Goal: Find specific page/section

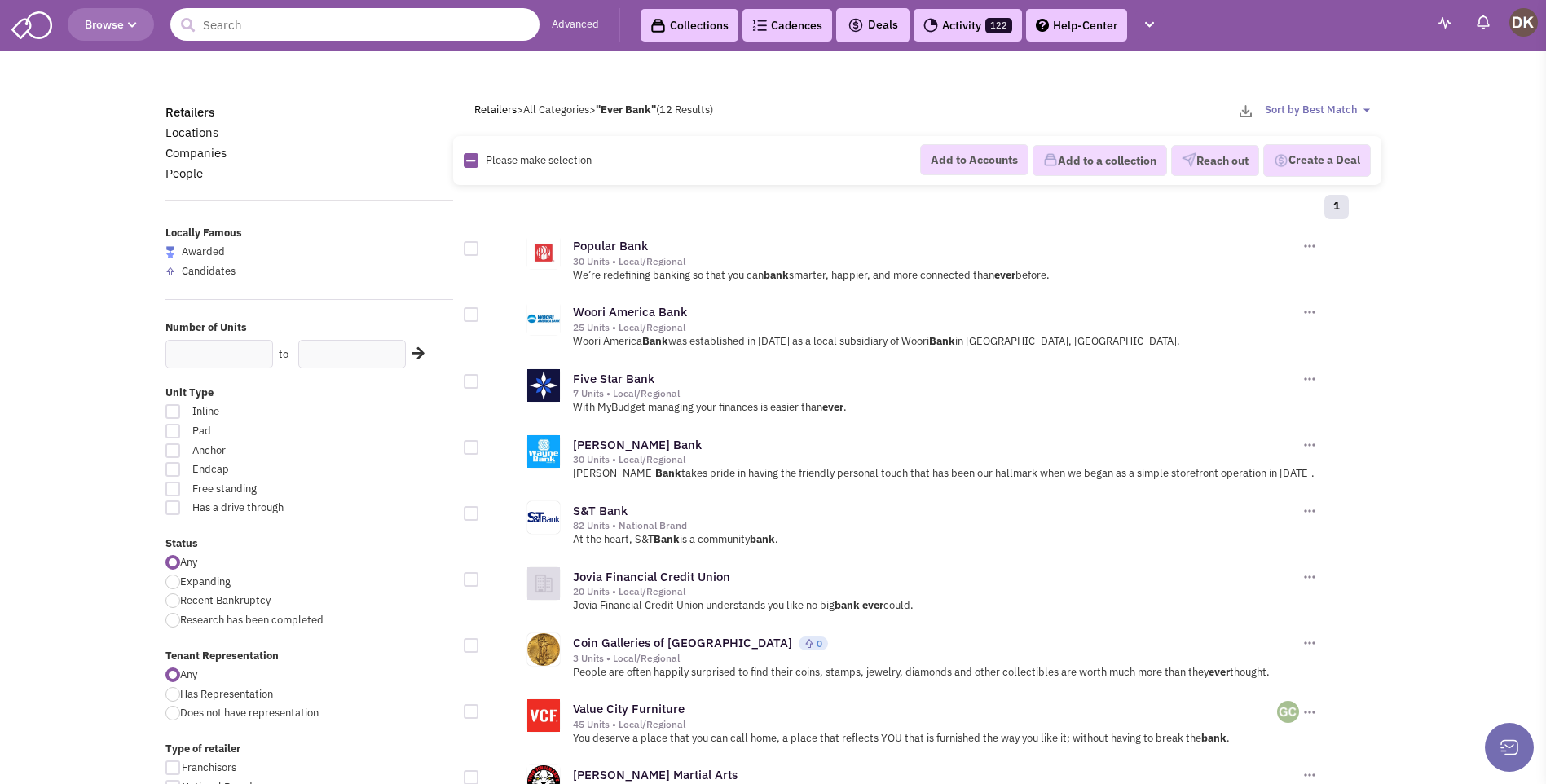
click at [243, 32] on input "text" at bounding box center [355, 25] width 369 height 33
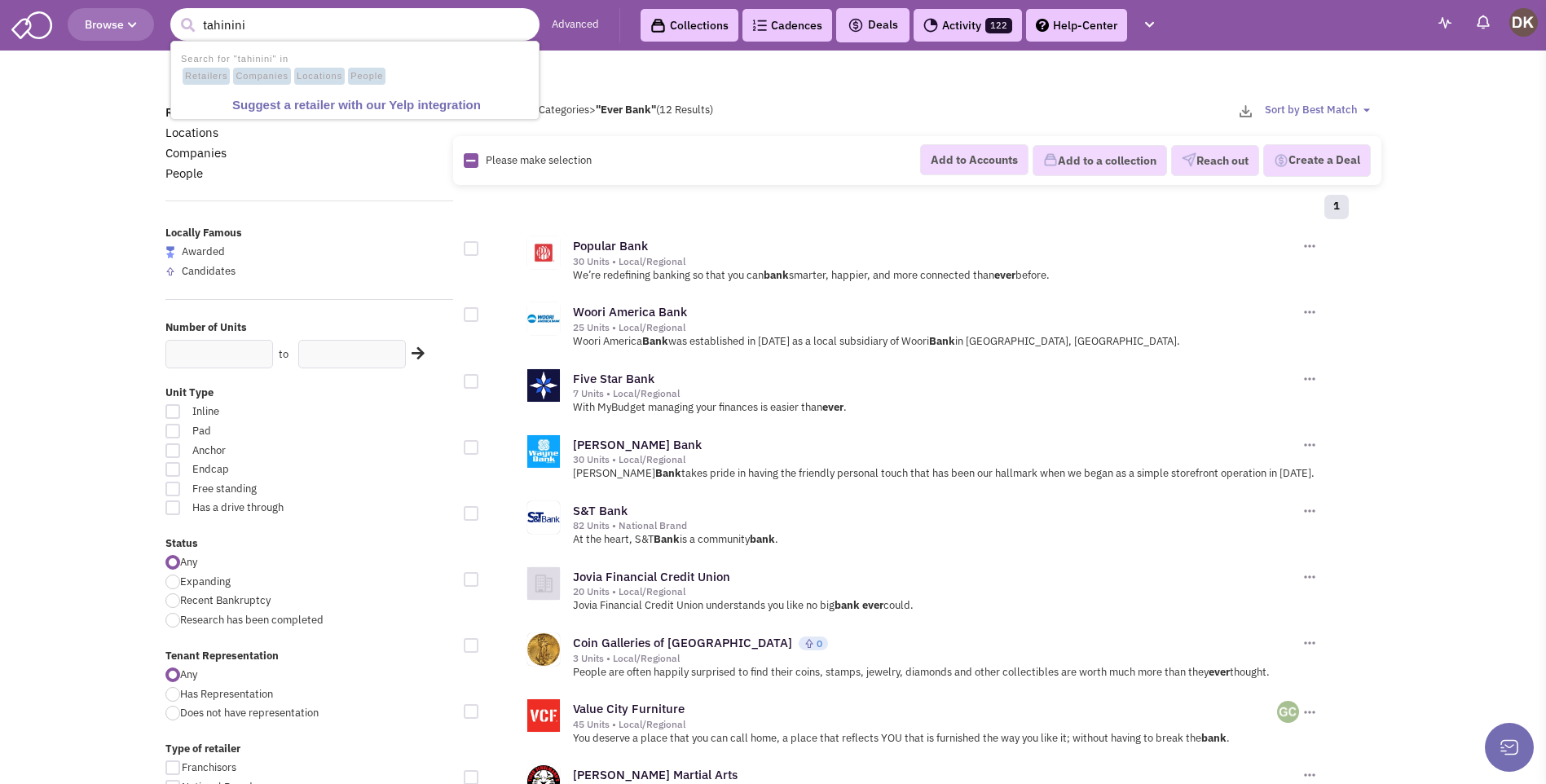
type input "tahinini"
click at [176, 13] on button "submit" at bounding box center [187, 25] width 25 height 25
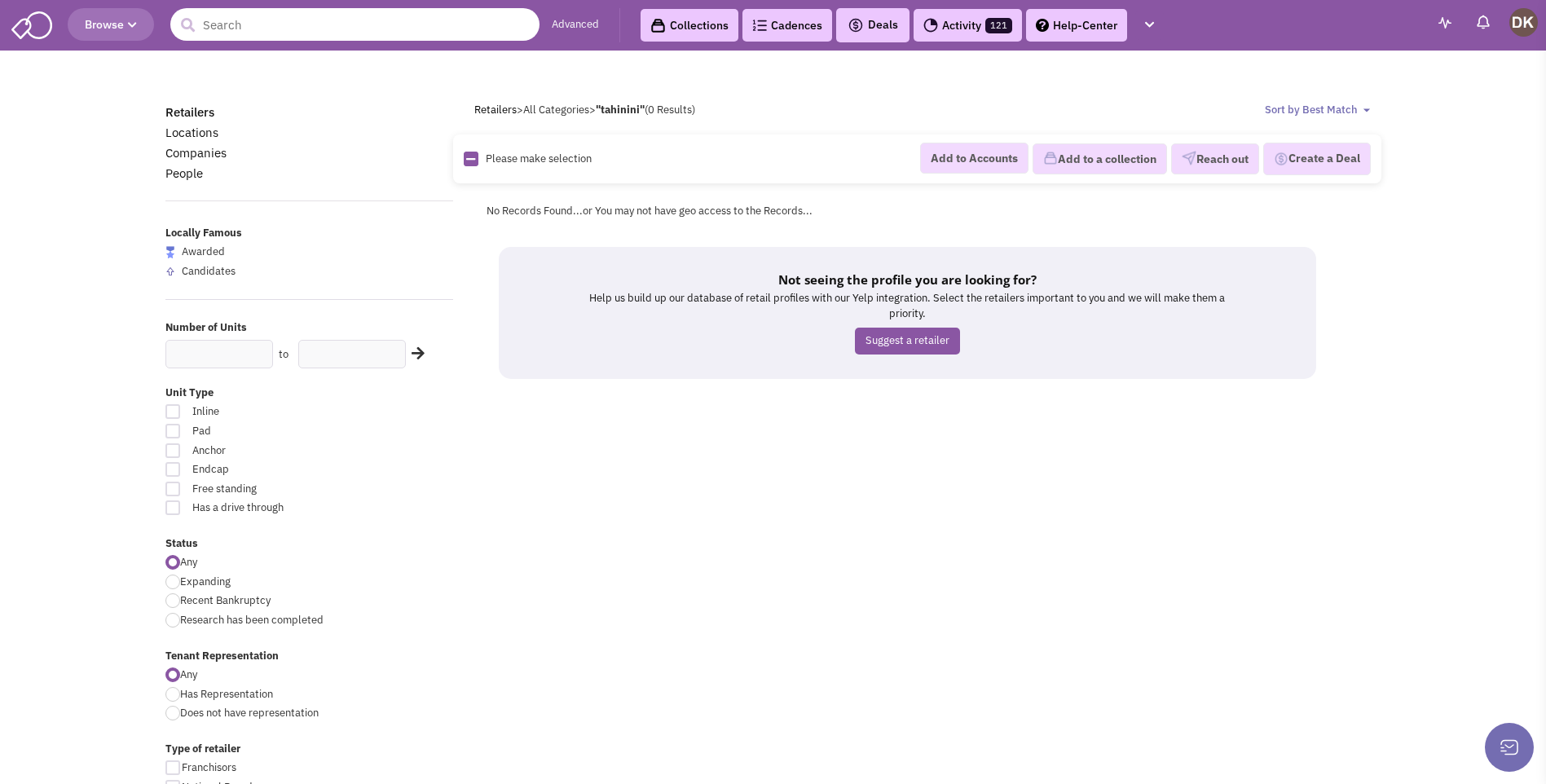
click at [243, 32] on input "text" at bounding box center [355, 25] width 369 height 33
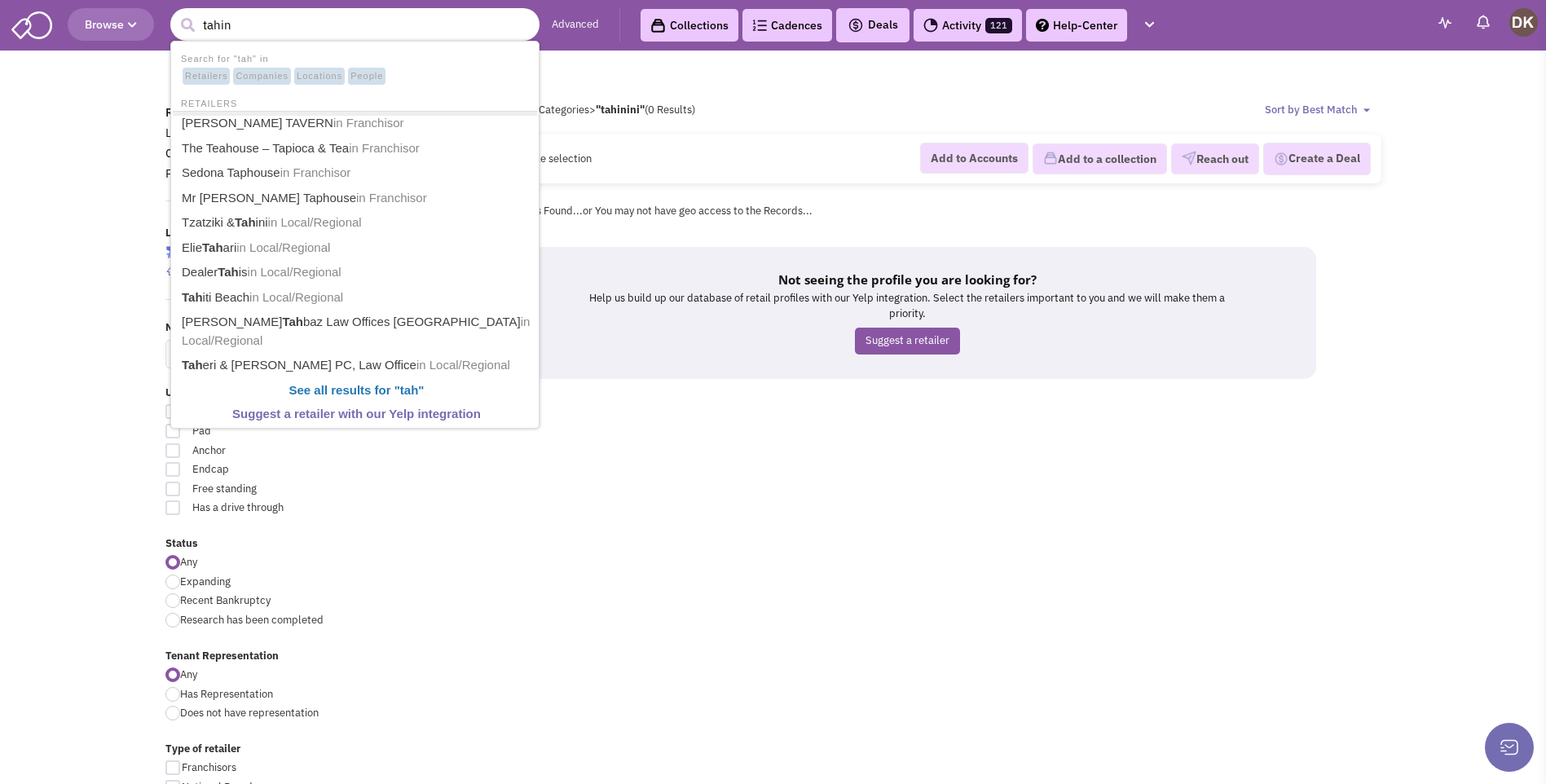
type input "tahini"
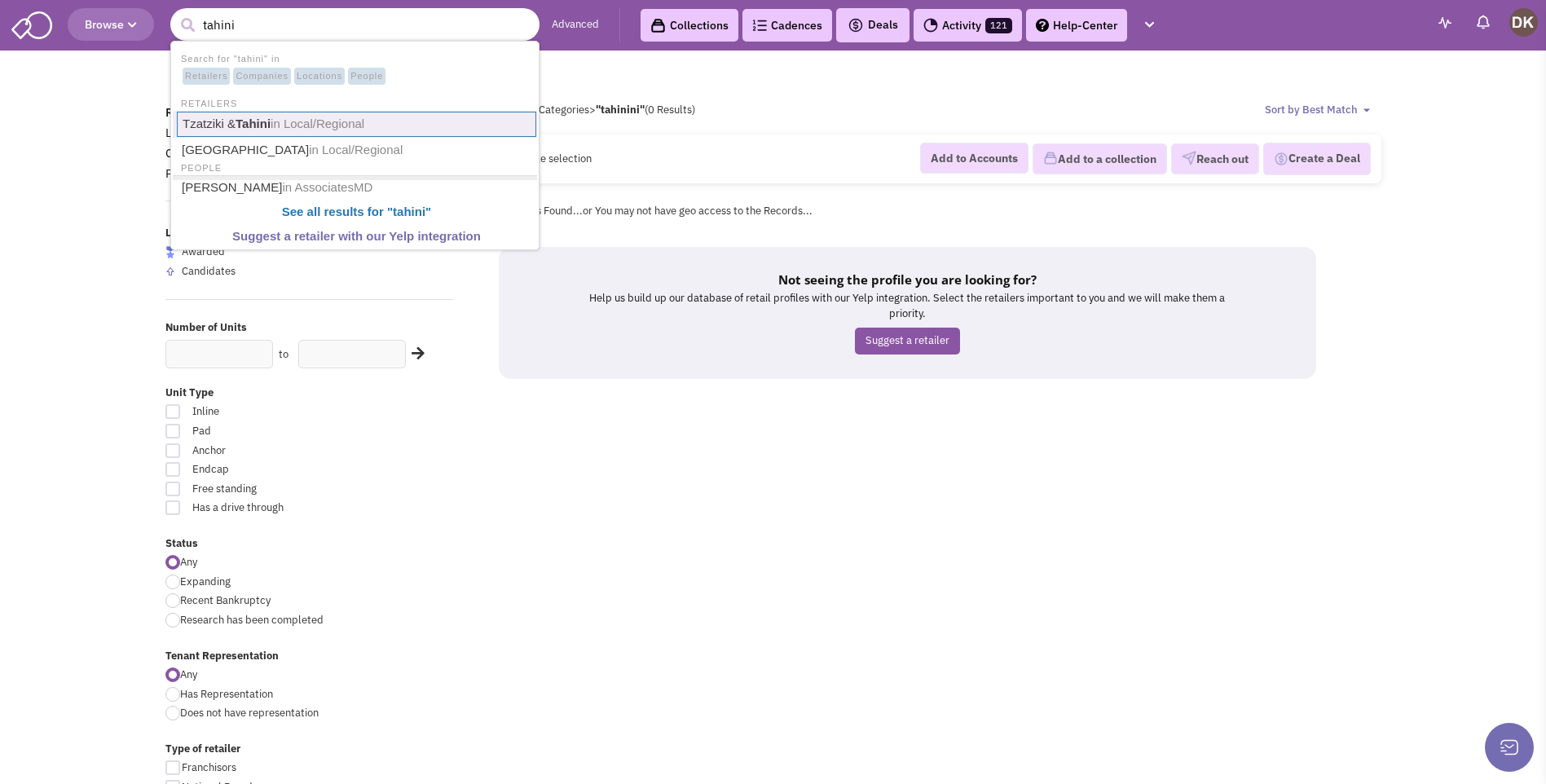
click at [240, 127] on link "Tzatziki & Tahini in Local/Regional" at bounding box center [356, 124] width 359 height 26
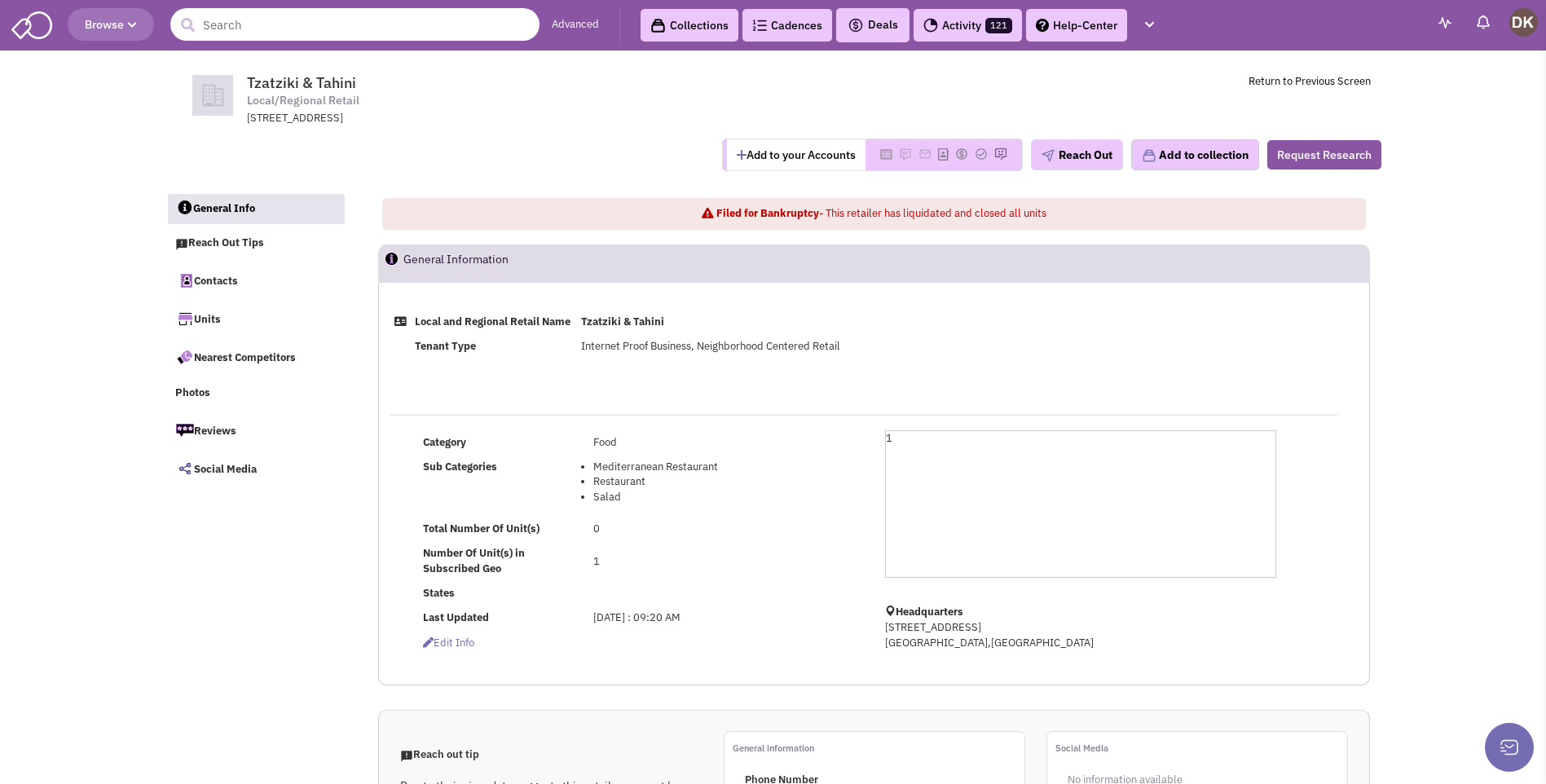
click at [233, 18] on input "text" at bounding box center [355, 25] width 369 height 33
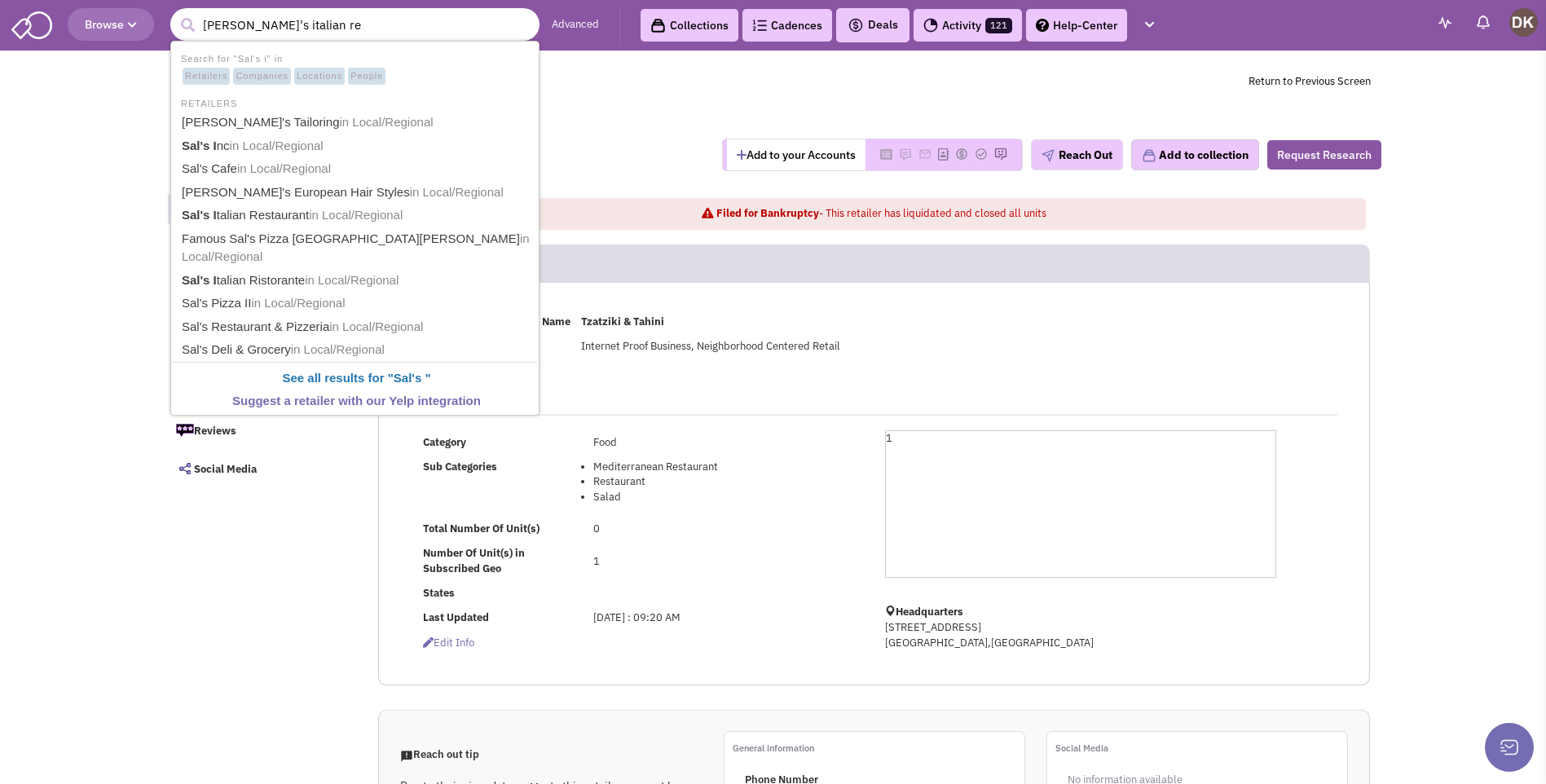
type input "Sal's italian res"
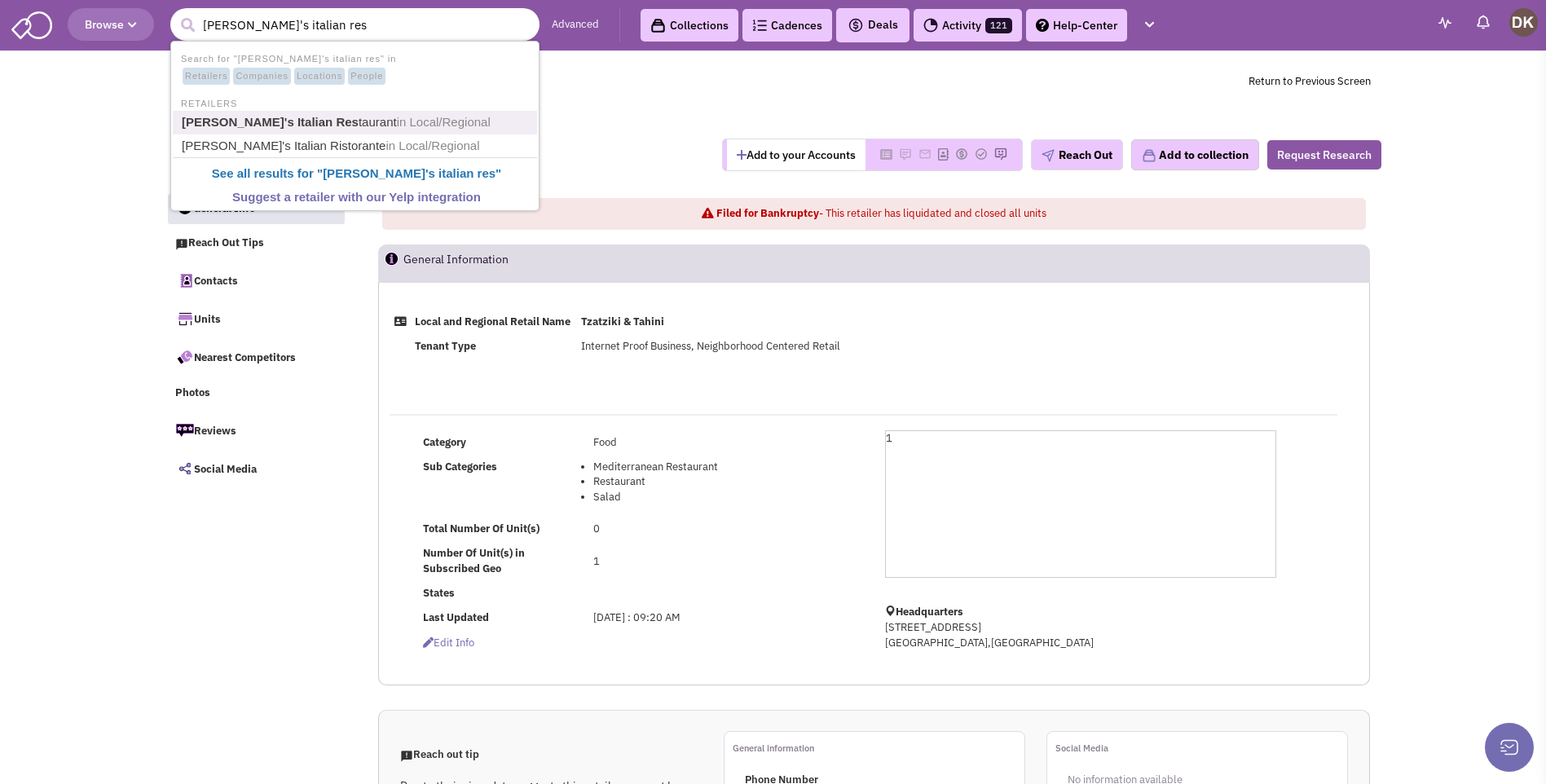
click at [229, 122] on b "Sal's Italian Res" at bounding box center [270, 122] width 176 height 14
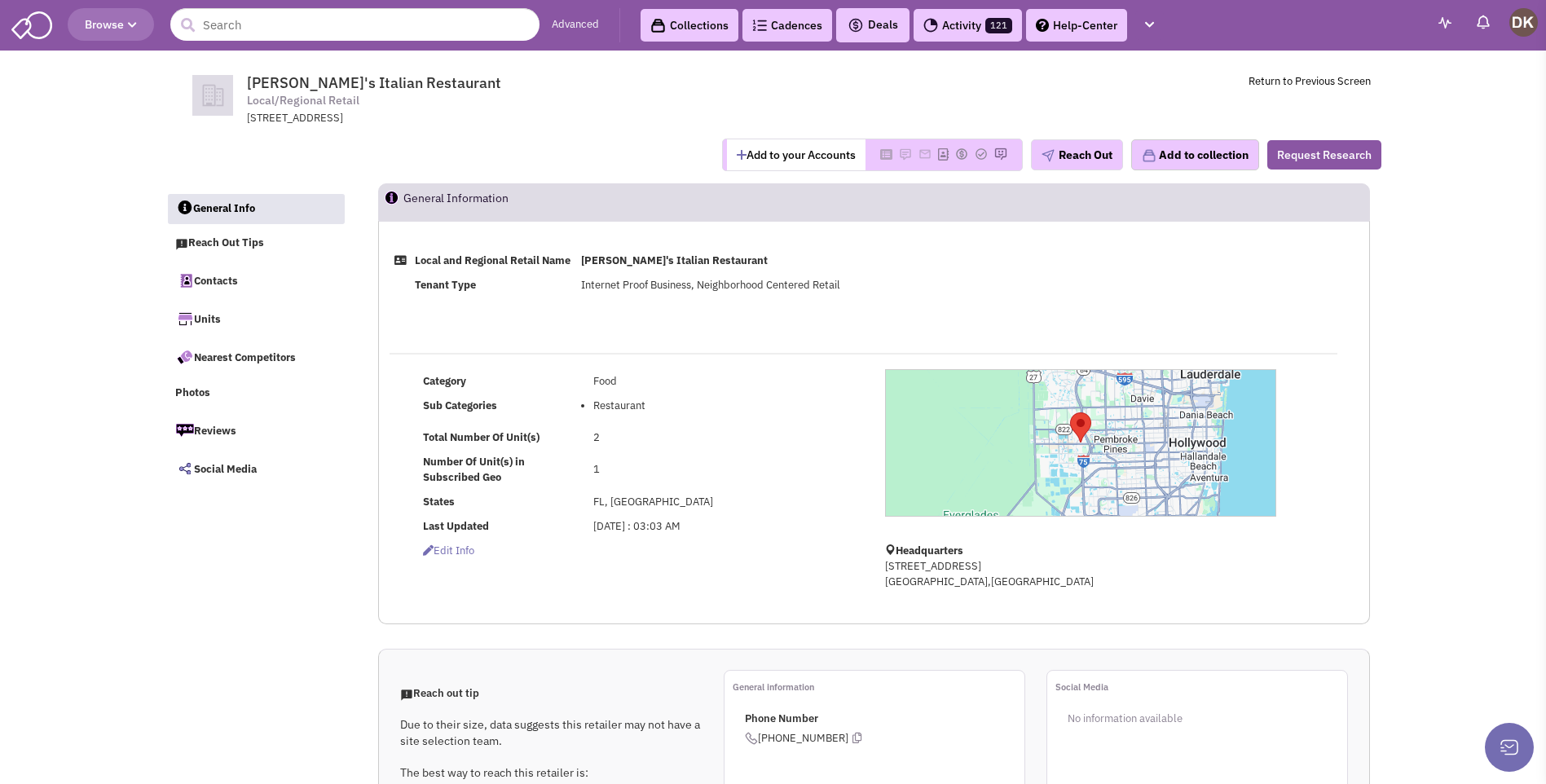
select select
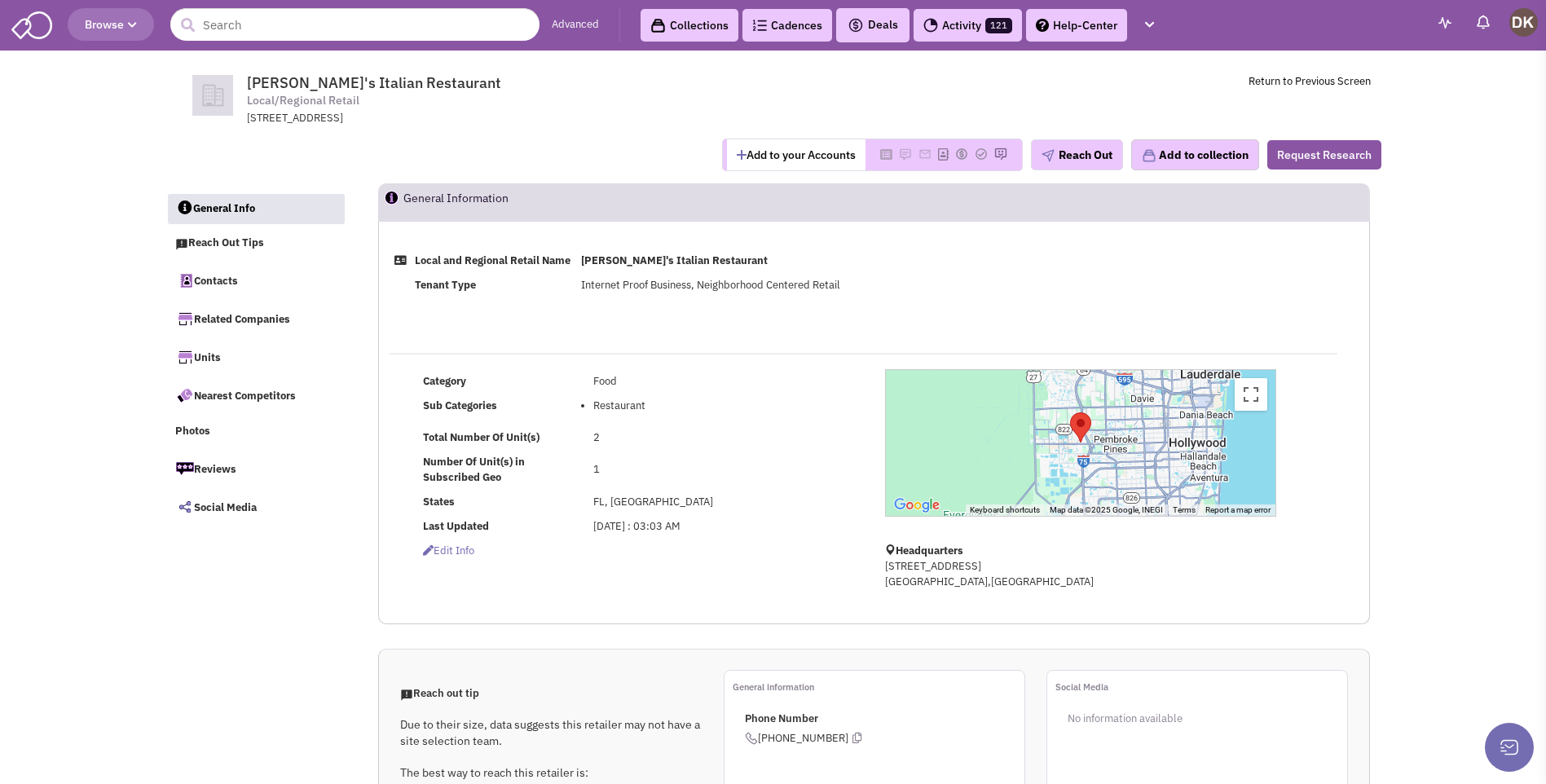
click at [771, 164] on button "Add to your Accounts" at bounding box center [796, 154] width 139 height 31
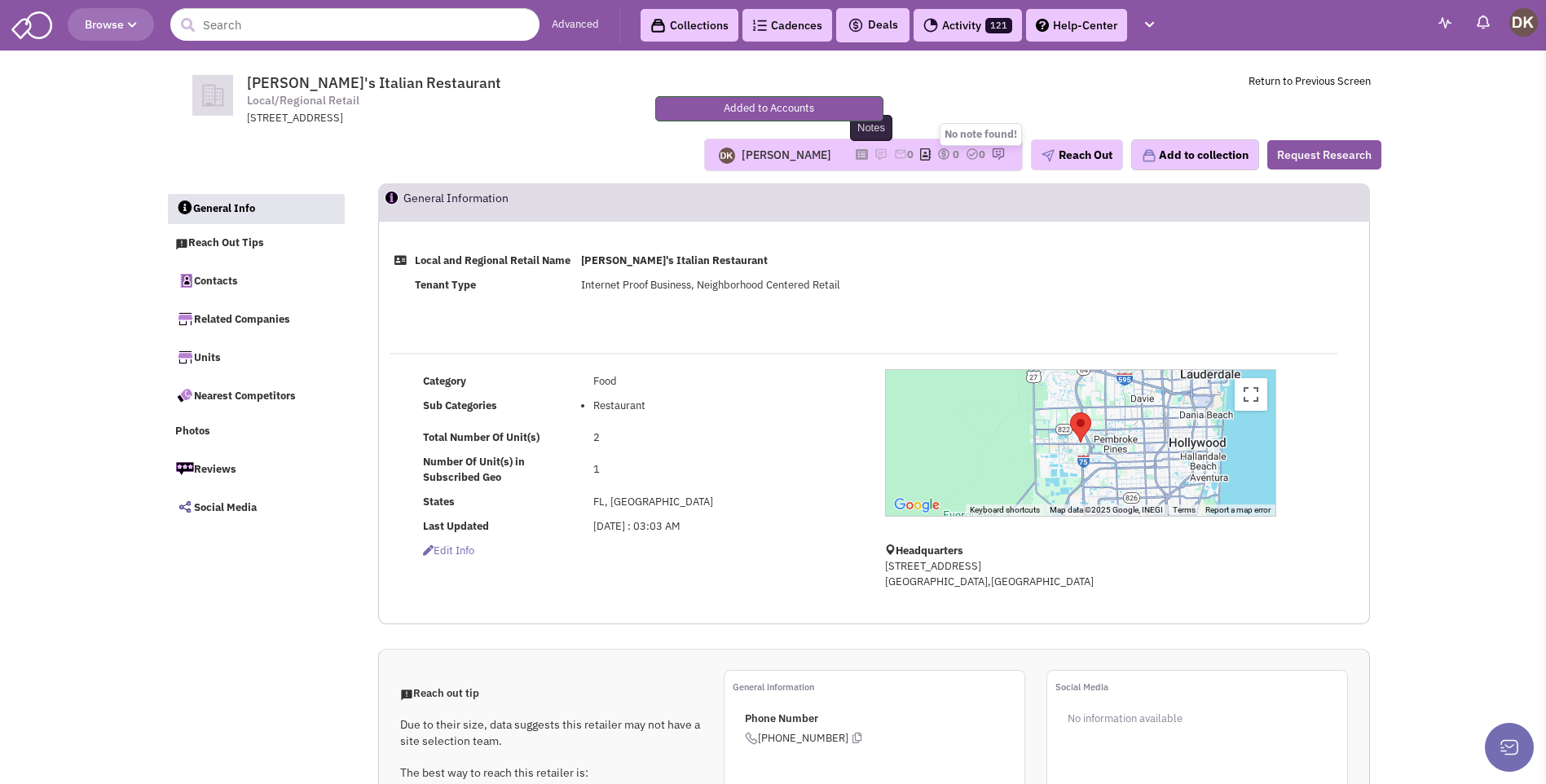
click at [875, 155] on img at bounding box center [881, 154] width 13 height 13
